Goal: Transaction & Acquisition: Purchase product/service

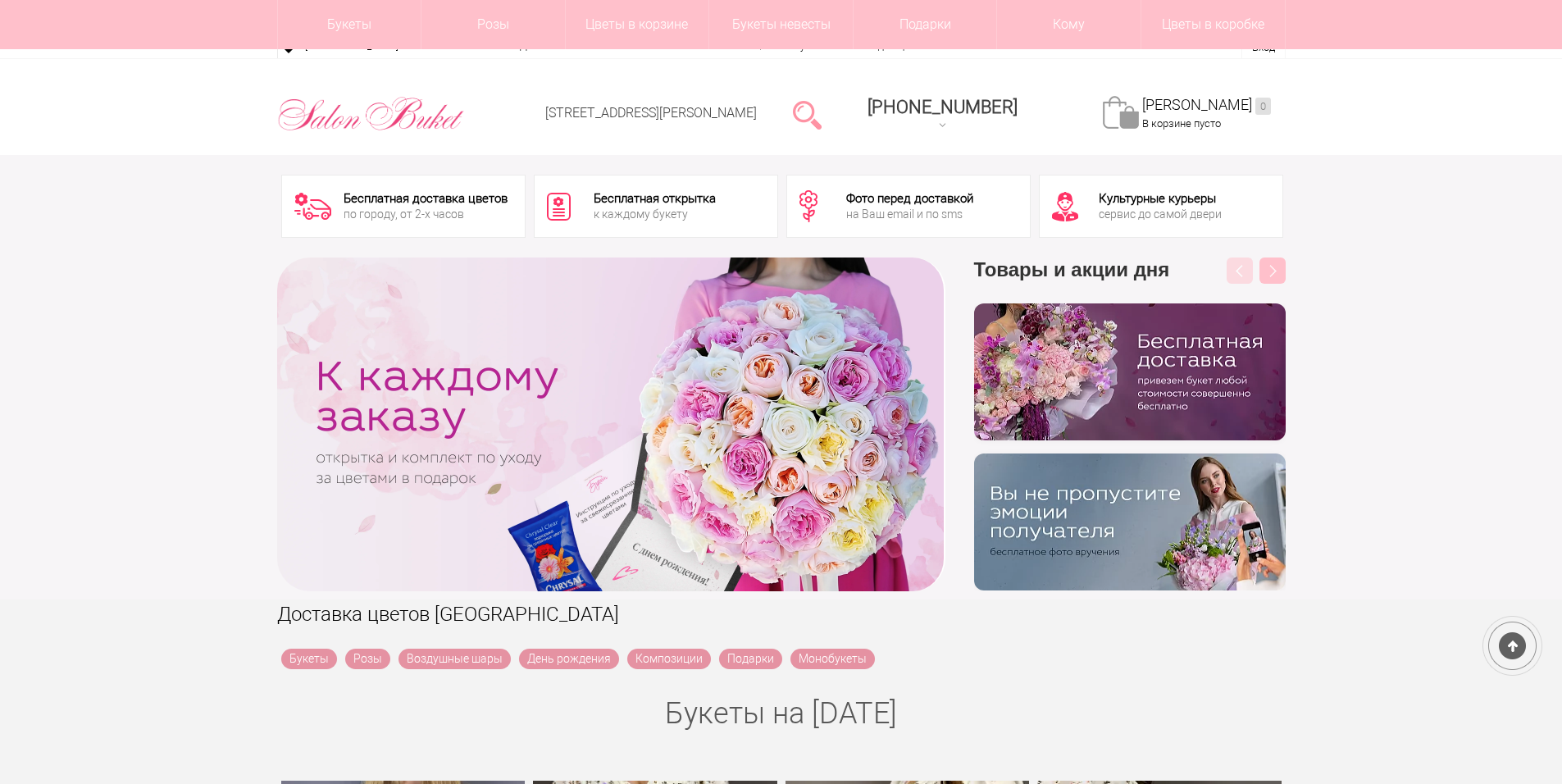
scroll to position [164, 0]
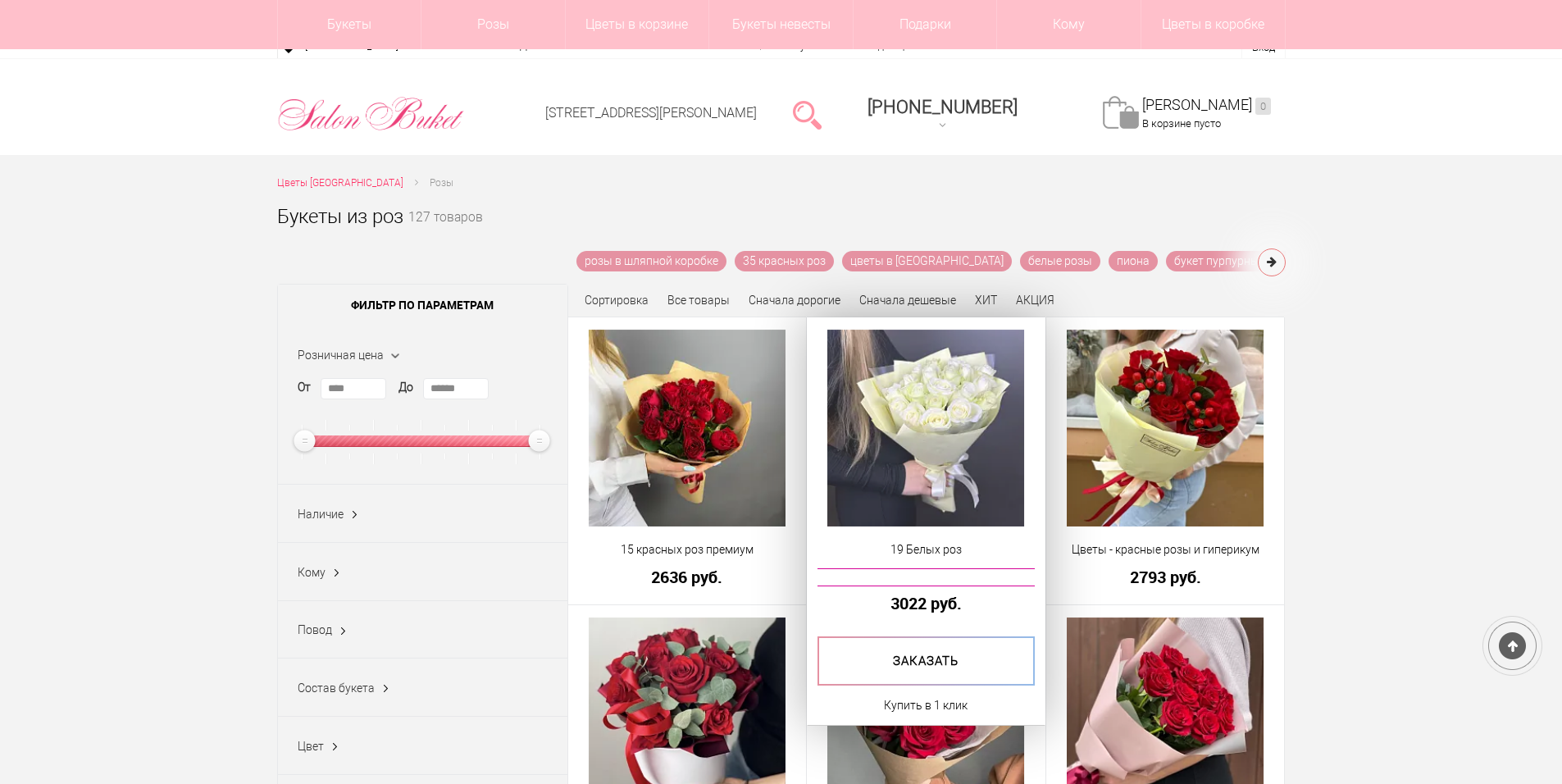
scroll to position [164, 0]
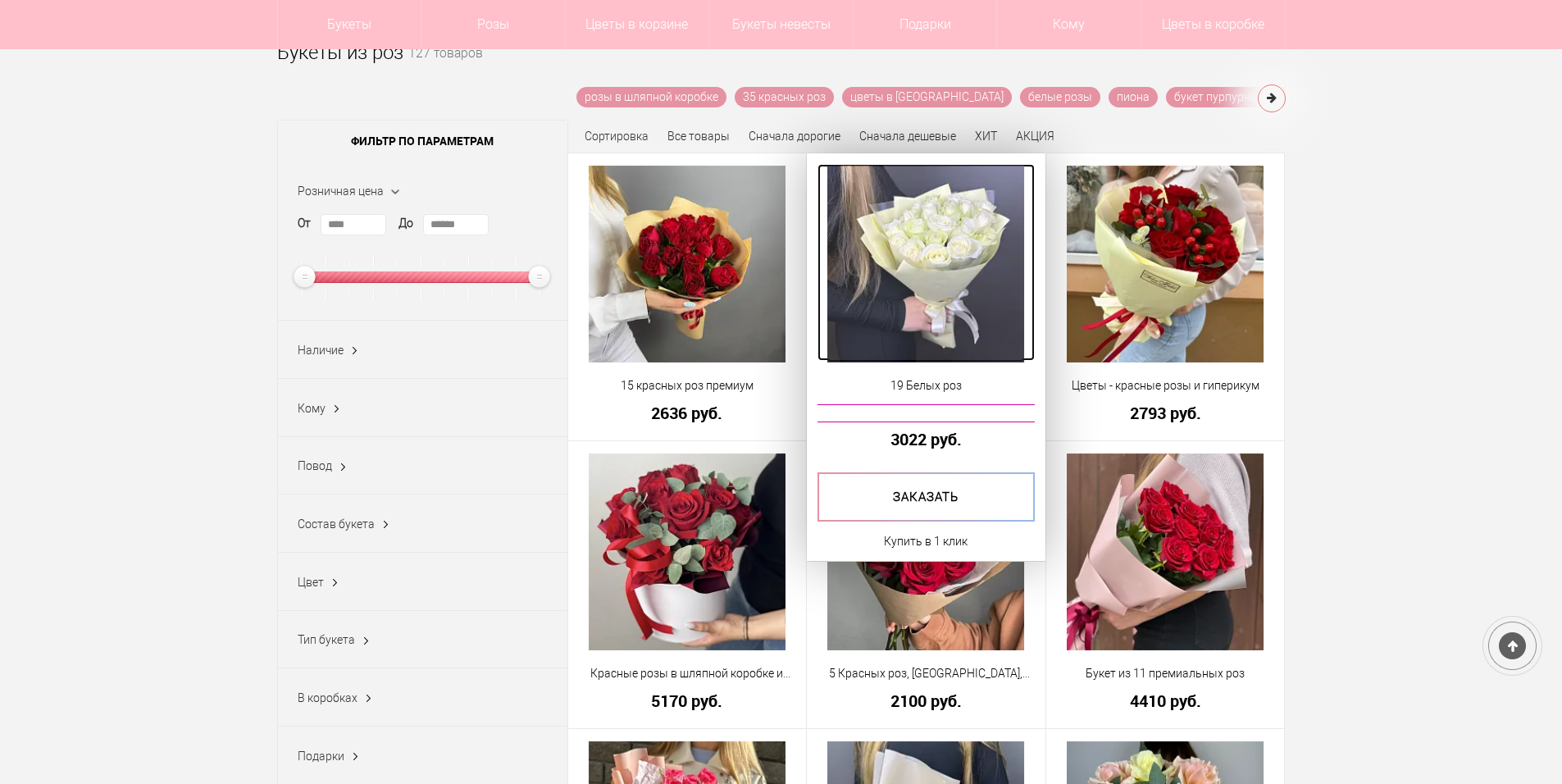
click at [958, 317] on img at bounding box center [925, 264] width 197 height 197
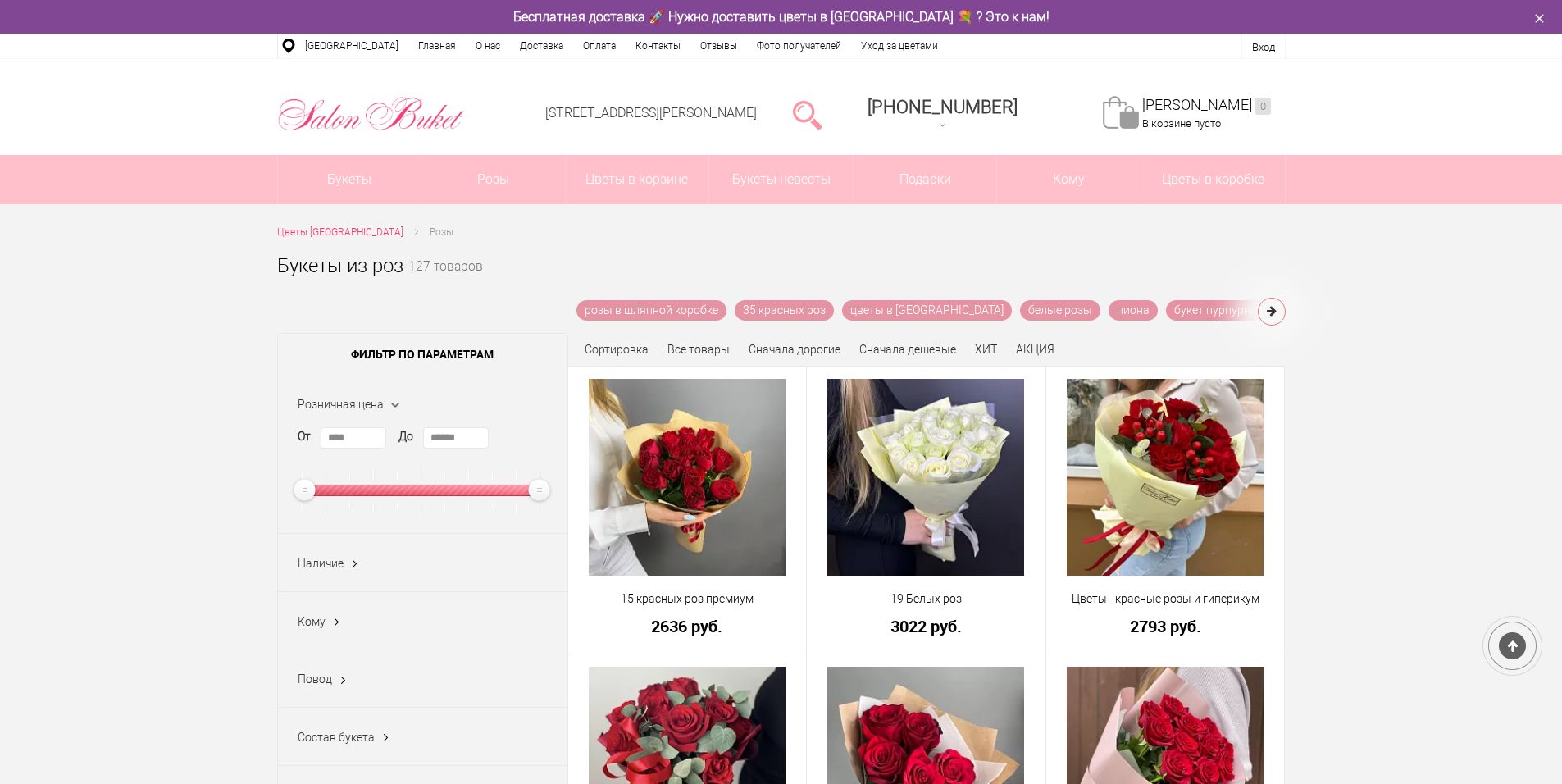
scroll to position [213, 0]
